Goal: Find specific page/section: Locate a particular part of the current website

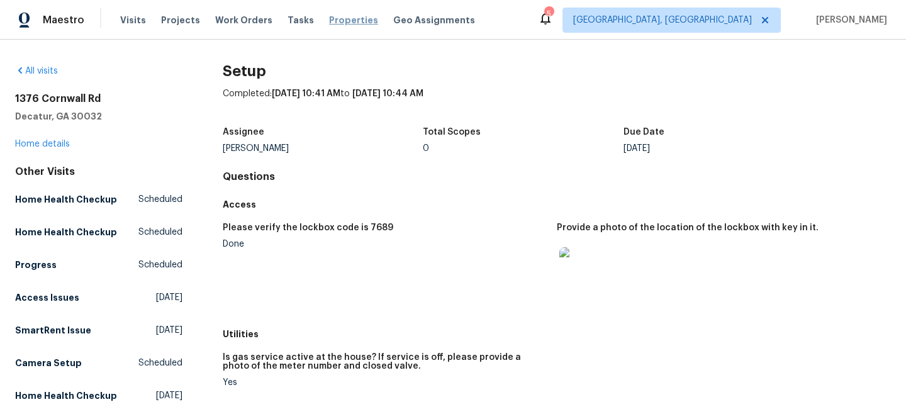
click at [340, 23] on span "Properties" at bounding box center [353, 20] width 49 height 13
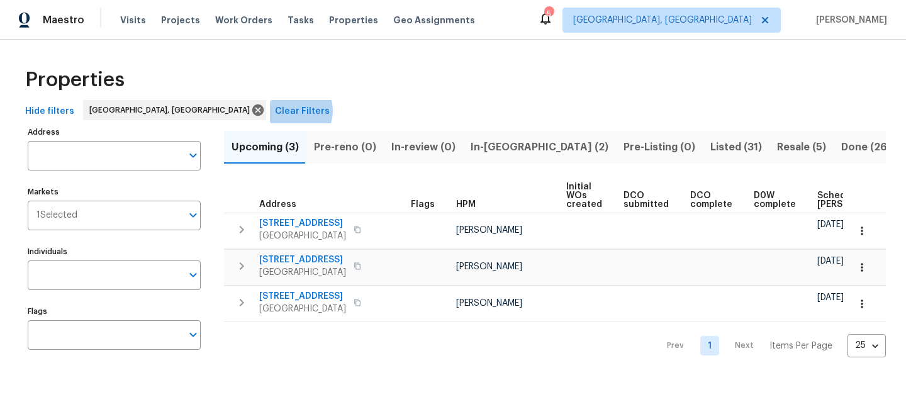
click at [275, 111] on span "Clear Filters" at bounding box center [302, 112] width 55 height 16
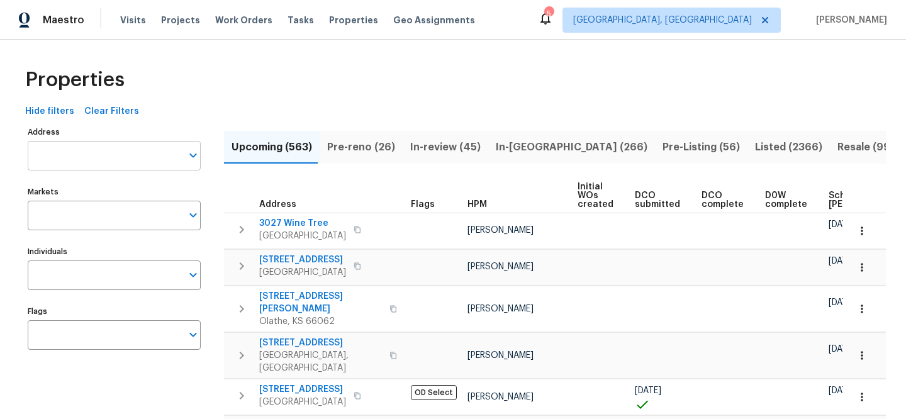
click at [123, 155] on input "Address" at bounding box center [105, 156] width 154 height 30
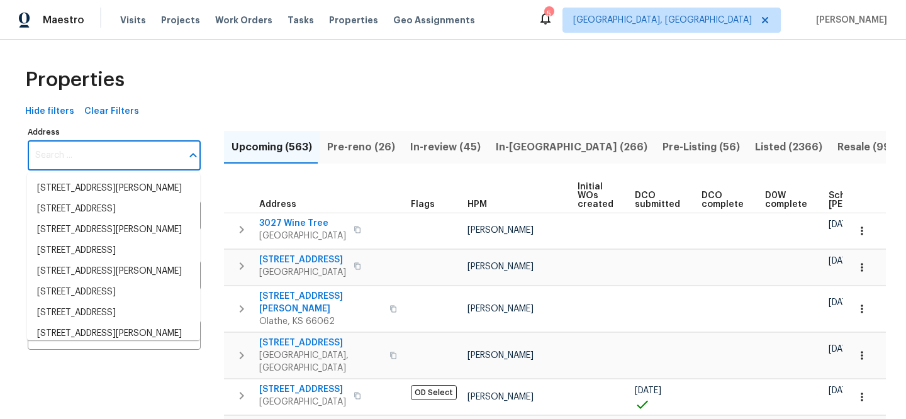
paste input "[STREET_ADDRESS]"
type input "[STREET_ADDRESS]"
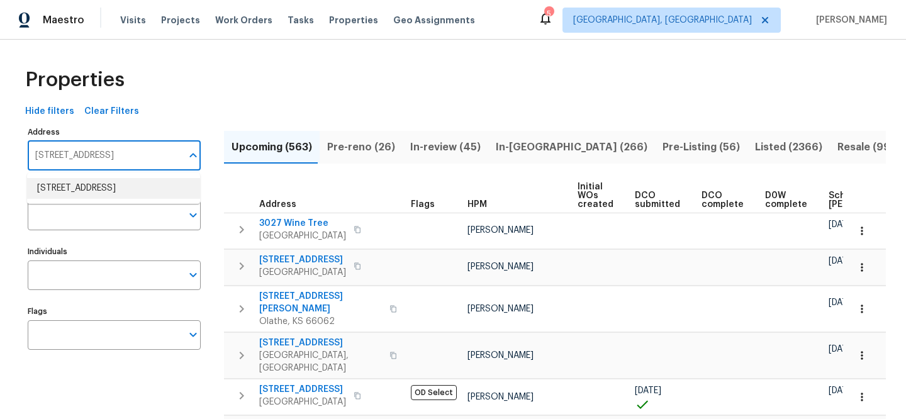
click at [149, 191] on li "10206 Canton Fld San Antonio TX 78245" at bounding box center [113, 188] width 173 height 21
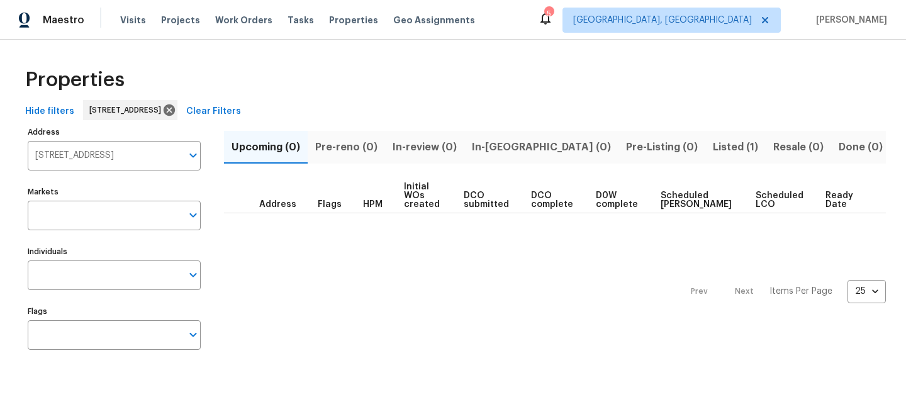
click at [713, 144] on span "Listed (1)" at bounding box center [735, 147] width 45 height 18
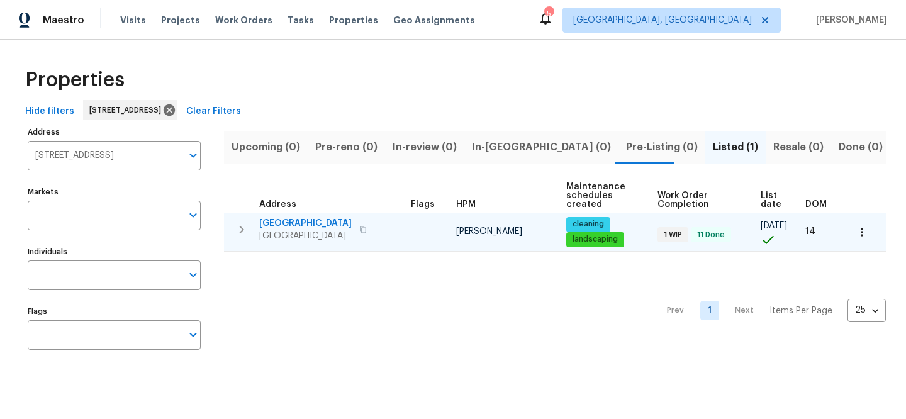
click at [301, 217] on span "[GEOGRAPHIC_DATA]" at bounding box center [305, 223] width 92 height 13
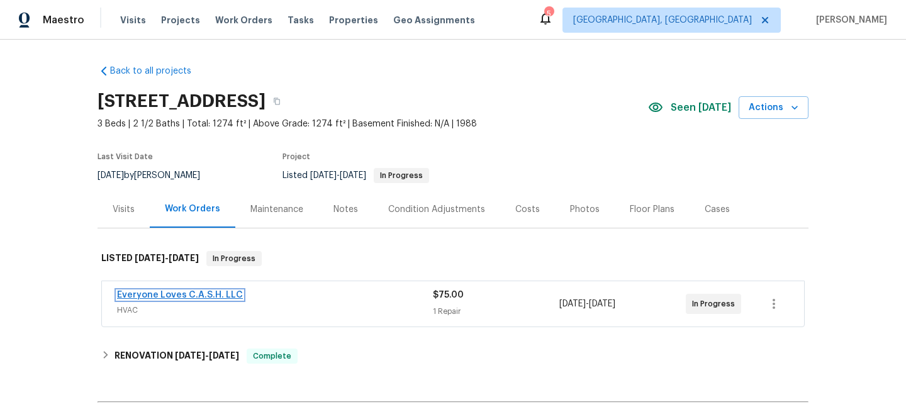
click at [157, 294] on link "Everyone Loves C.A.S.H. LLC" at bounding box center [180, 295] width 126 height 9
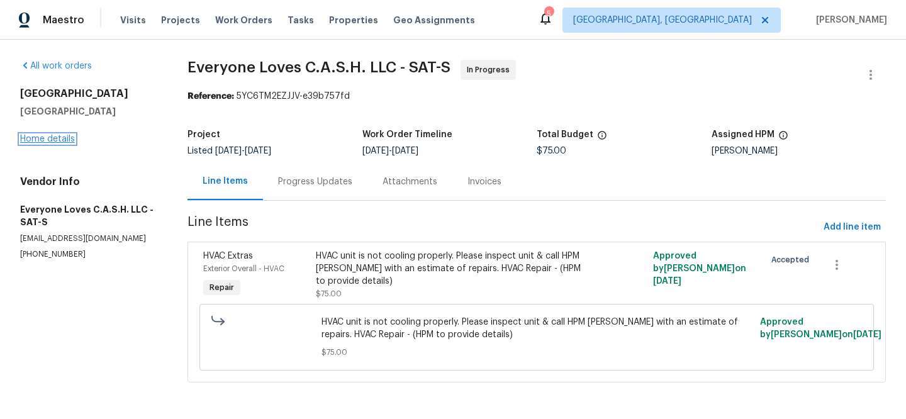
click at [69, 136] on link "Home details" at bounding box center [47, 139] width 55 height 9
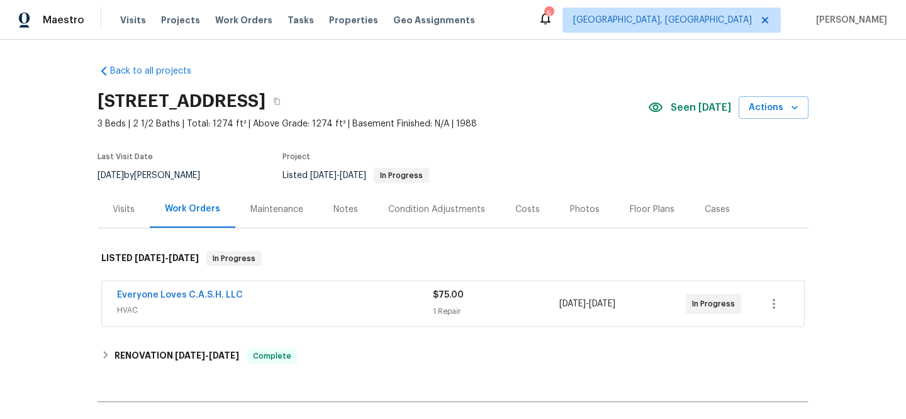
click at [123, 210] on div "Visits" at bounding box center [124, 209] width 22 height 13
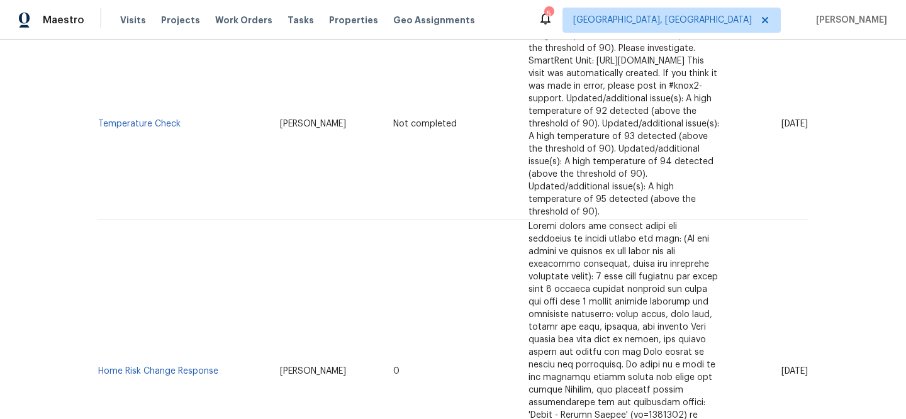
scroll to position [635, 0]
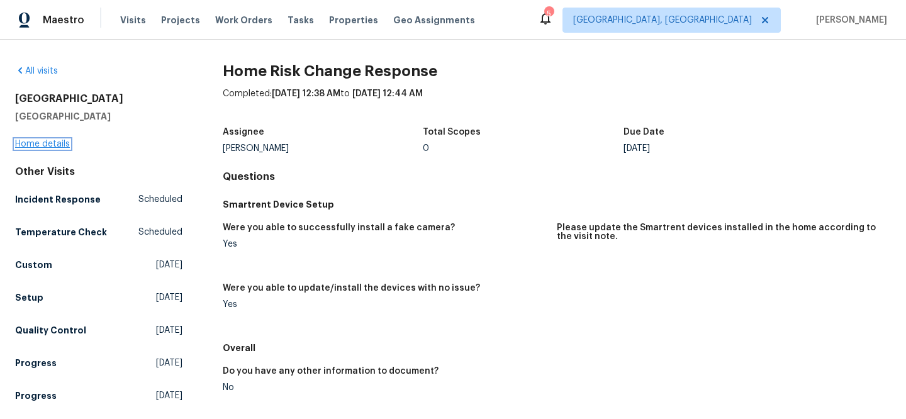
click at [62, 140] on link "Home details" at bounding box center [42, 144] width 55 height 9
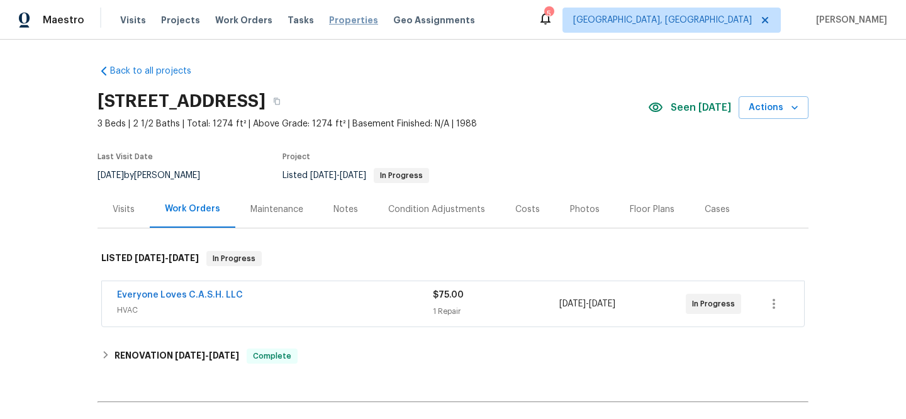
click at [351, 21] on span "Properties" at bounding box center [353, 20] width 49 height 13
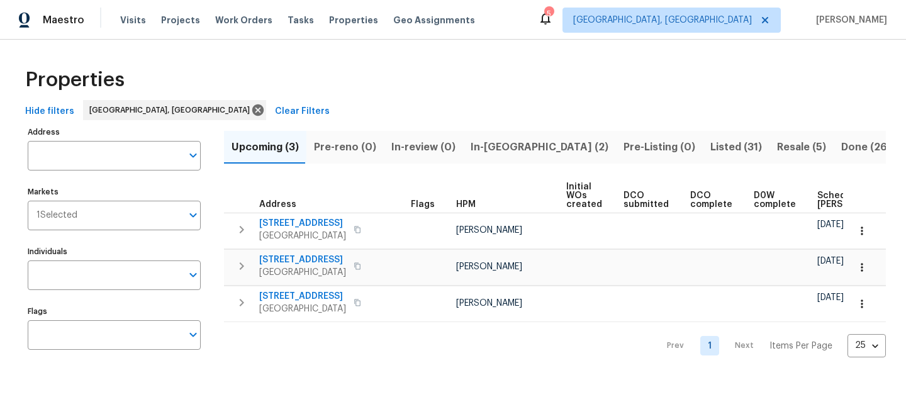
click at [275, 118] on span "Clear Filters" at bounding box center [302, 112] width 55 height 16
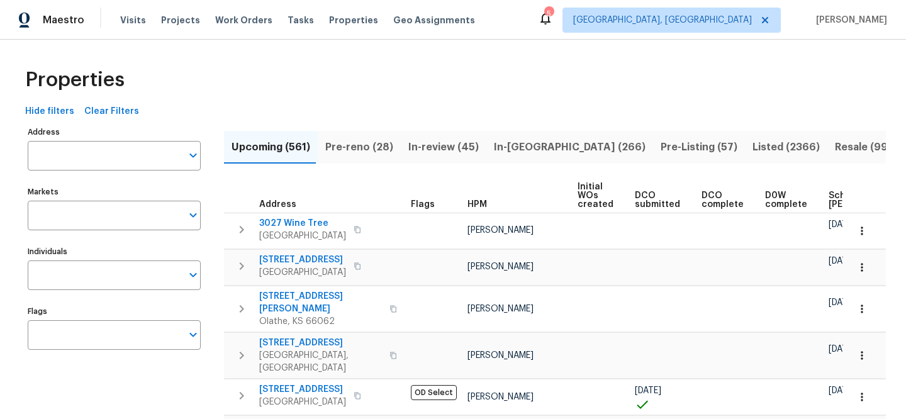
click at [138, 160] on input "Address" at bounding box center [105, 156] width 154 height 30
paste input "[GEOGRAPHIC_DATA]"
type input "[GEOGRAPHIC_DATA]"
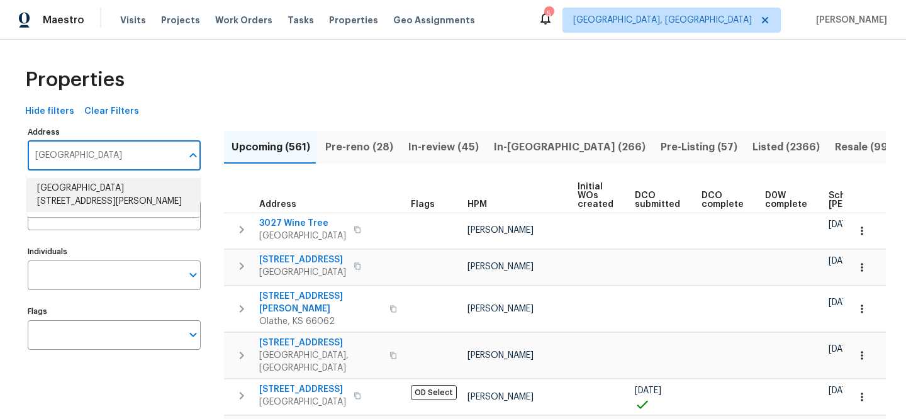
click at [160, 201] on li "[GEOGRAPHIC_DATA][STREET_ADDRESS][PERSON_NAME]" at bounding box center [113, 195] width 173 height 34
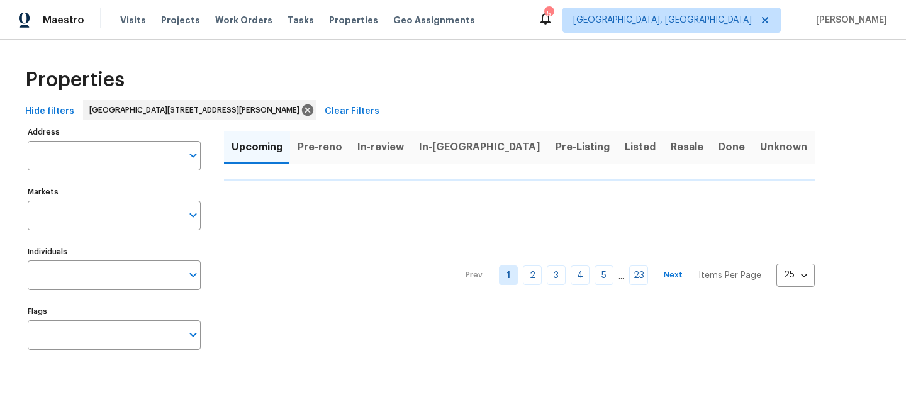
type input "[GEOGRAPHIC_DATA][STREET_ADDRESS][PERSON_NAME]"
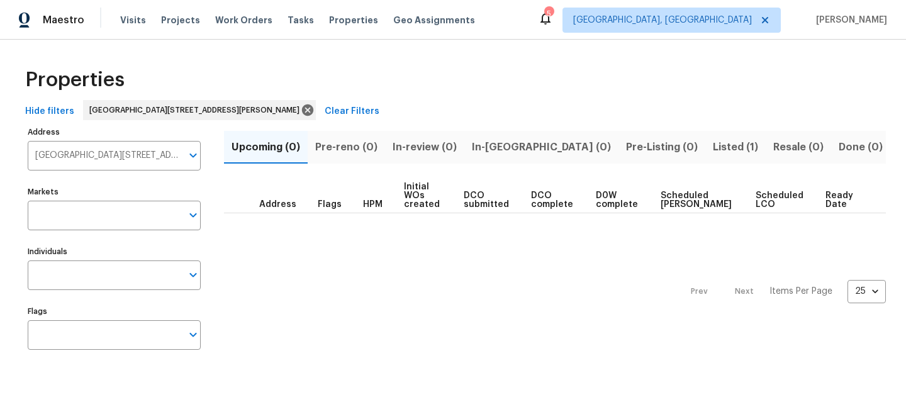
click at [713, 146] on span "Listed (1)" at bounding box center [735, 147] width 45 height 18
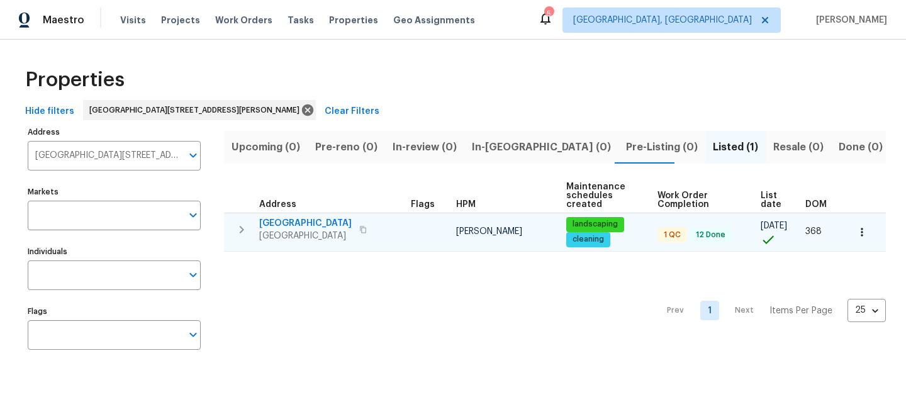
click at [309, 222] on span "[GEOGRAPHIC_DATA]" at bounding box center [305, 223] width 92 height 13
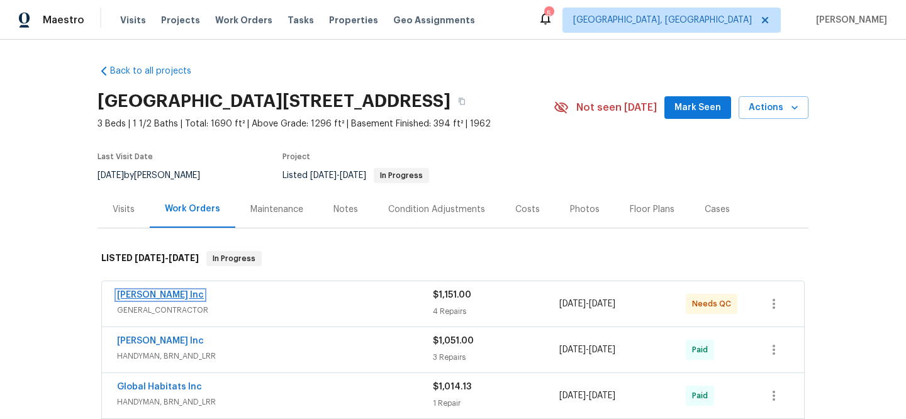
click at [168, 298] on link "[PERSON_NAME] Inc" at bounding box center [160, 295] width 87 height 9
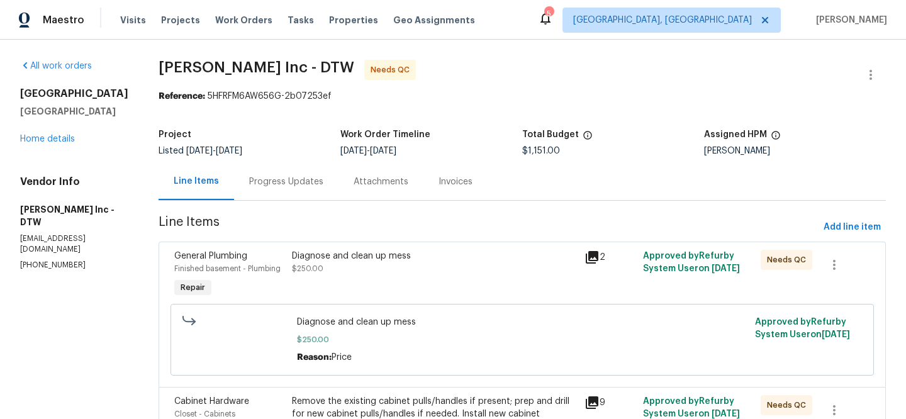
click at [586, 257] on icon at bounding box center [592, 257] width 13 height 13
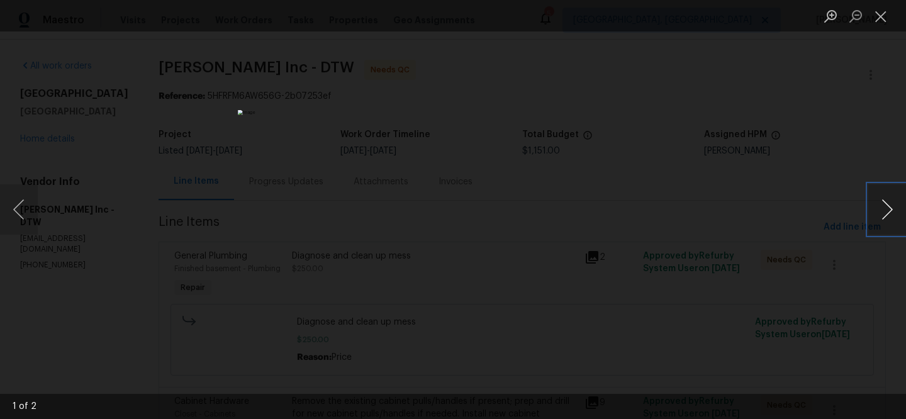
click at [883, 214] on button "Next image" at bounding box center [887, 209] width 38 height 50
click at [876, 18] on button "Close lightbox" at bounding box center [880, 16] width 25 height 22
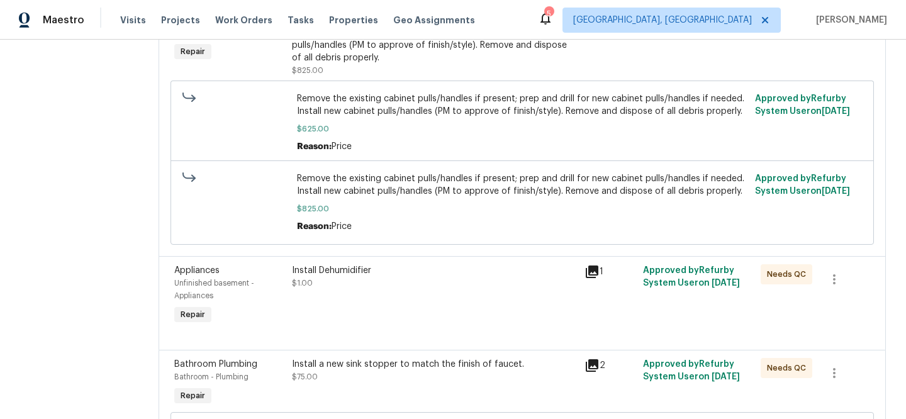
scroll to position [489, 0]
